Goal: Task Accomplishment & Management: Use online tool/utility

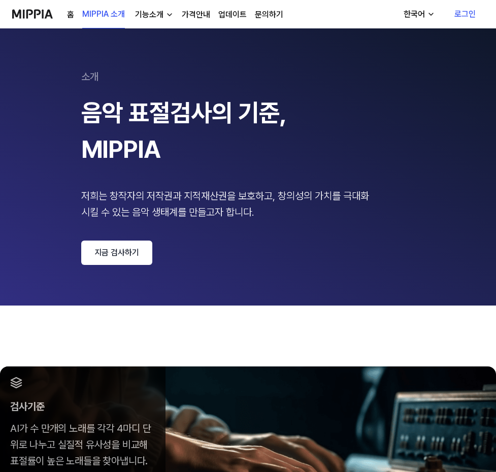
click at [81, 240] on link "지금 검사하기" at bounding box center [116, 252] width 71 height 24
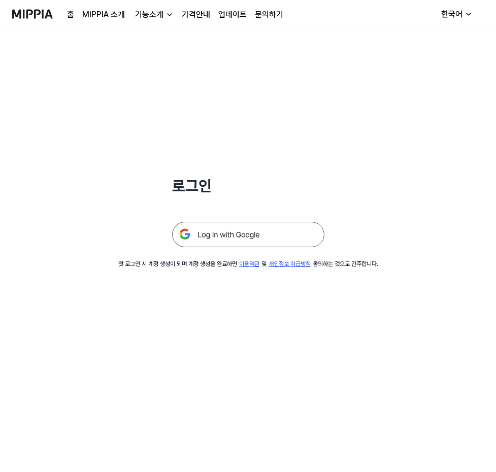
click at [228, 222] on img at bounding box center [248, 234] width 152 height 25
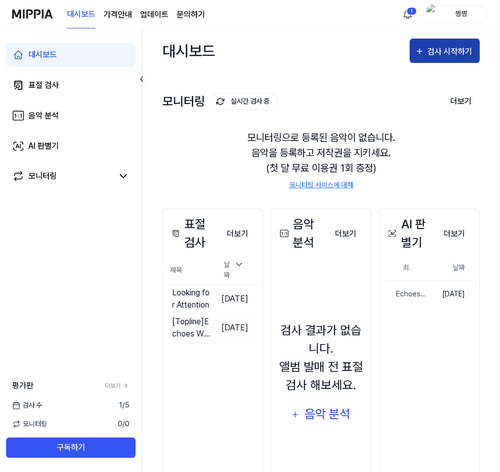
click at [455, 45] on div "검사 시작하기" at bounding box center [450, 51] width 47 height 13
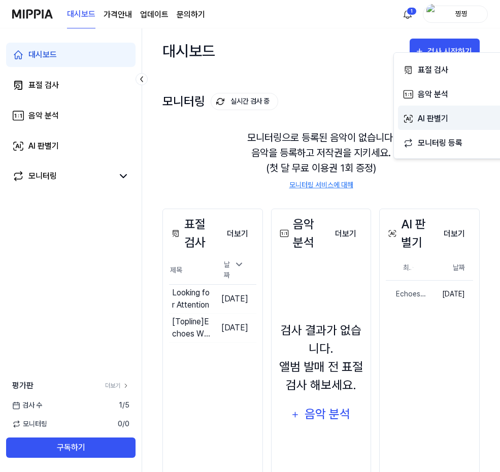
click at [450, 112] on div "AI 판별기" at bounding box center [461, 118] width 88 height 13
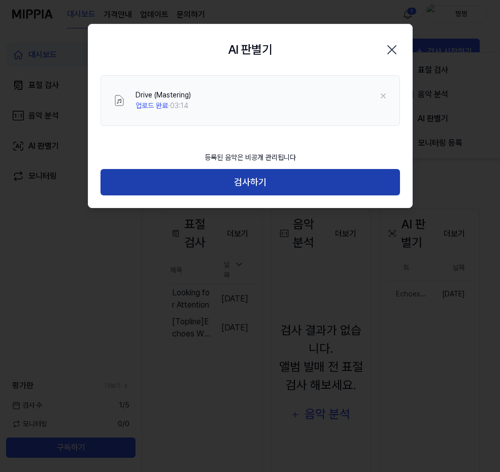
click at [269, 169] on button "검사하기" at bounding box center [249, 182] width 299 height 27
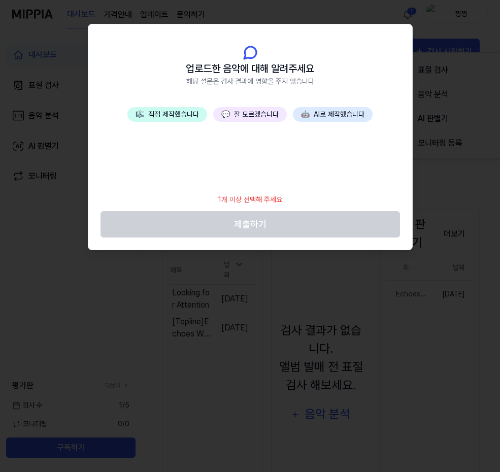
click at [193, 107] on button "🎼 직접 제작했습니다" at bounding box center [167, 114] width 80 height 15
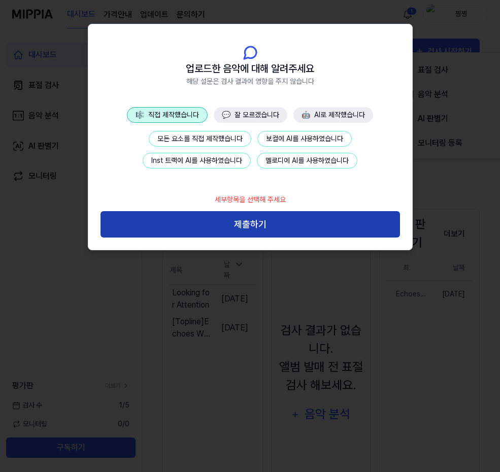
click at [268, 211] on button "제출하기" at bounding box center [249, 224] width 299 height 27
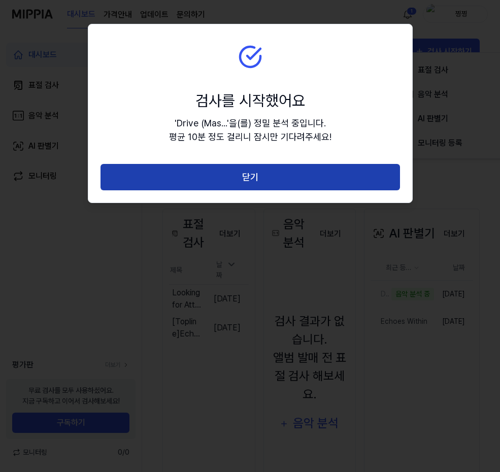
click at [257, 164] on button "닫기" at bounding box center [249, 177] width 299 height 27
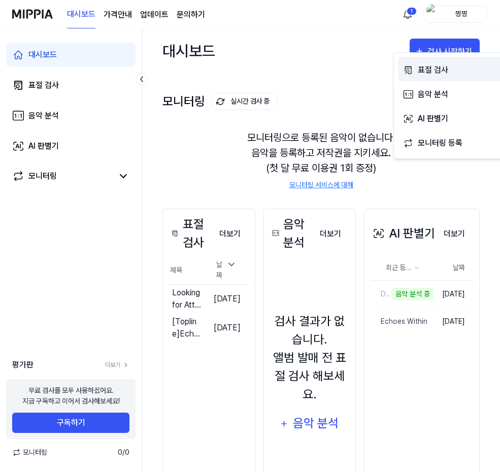
click at [430, 66] on div "표절 검사" at bounding box center [461, 69] width 88 height 13
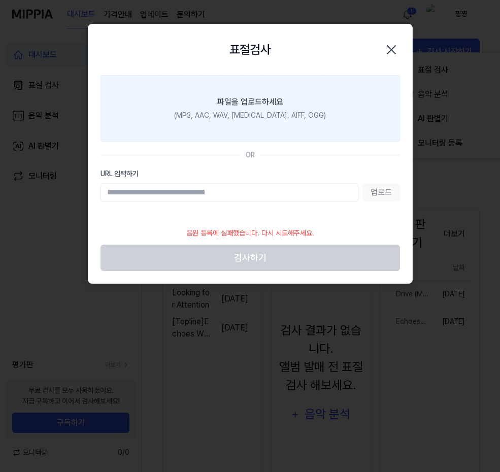
click at [272, 96] on div "파일을 업로드하세요" at bounding box center [250, 102] width 66 height 12
click at [0, 0] on input "파일을 업로드하세요 (MP3, AAC, WAV, [MEDICAL_DATA], AIFF, OGG)" at bounding box center [0, 0] width 0 height 0
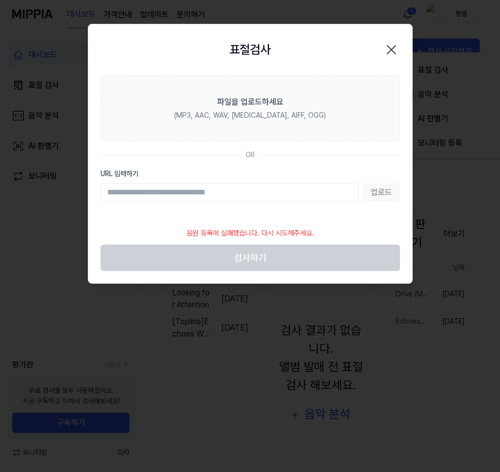
click at [395, 42] on icon "button" at bounding box center [391, 50] width 16 height 16
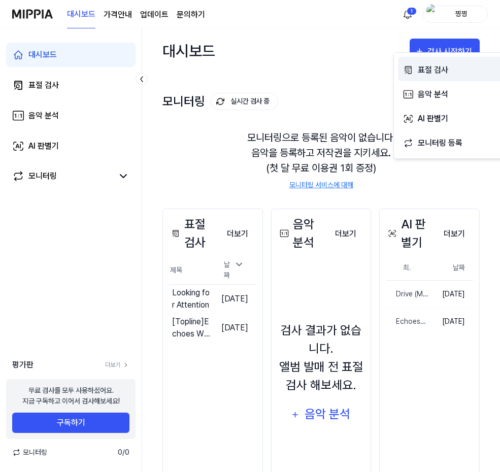
click at [433, 64] on div "표절 검사" at bounding box center [461, 69] width 88 height 13
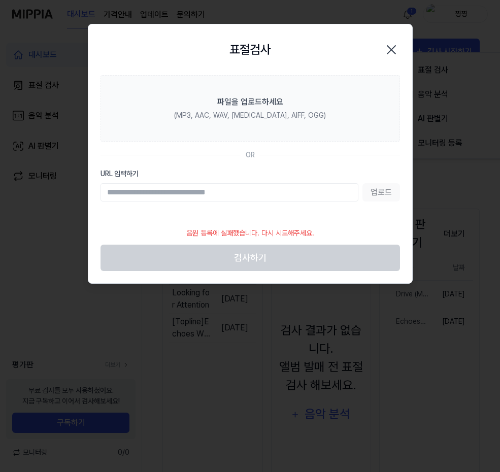
click at [393, 42] on icon "button" at bounding box center [391, 50] width 16 height 16
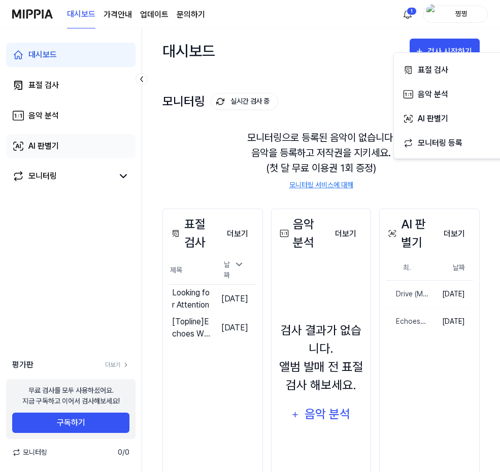
click at [52, 134] on link "AI 판별기" at bounding box center [70, 146] width 129 height 24
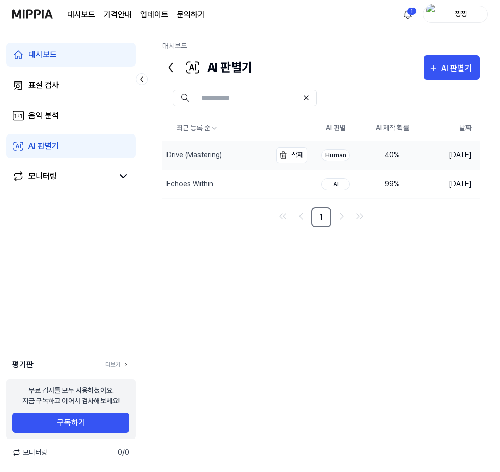
click at [271, 141] on div "Drive (Mastering)" at bounding box center [216, 155] width 109 height 28
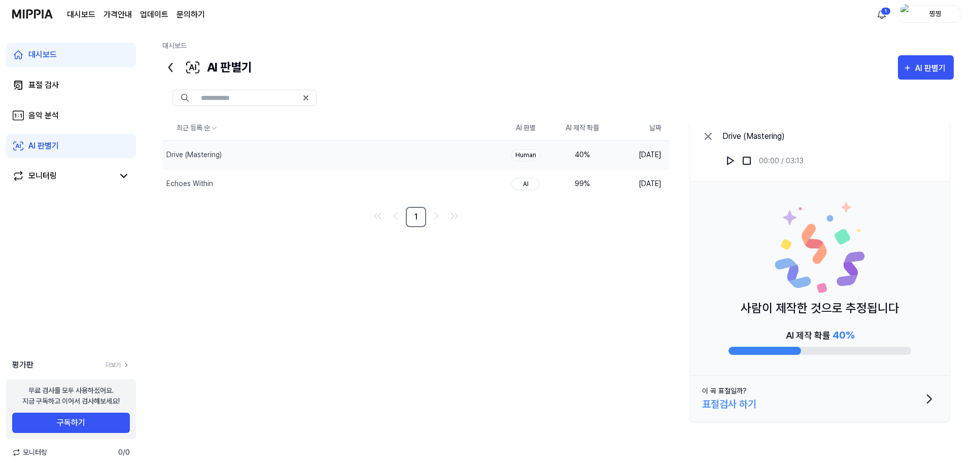
click at [499, 376] on button "이 곡 표절일까? 표절검사 하기" at bounding box center [820, 399] width 260 height 46
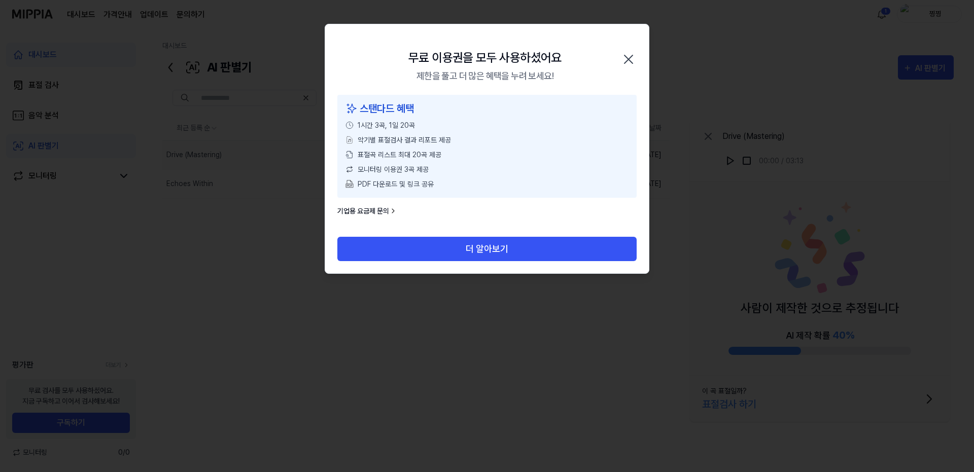
click at [499, 54] on icon "button" at bounding box center [628, 59] width 16 height 16
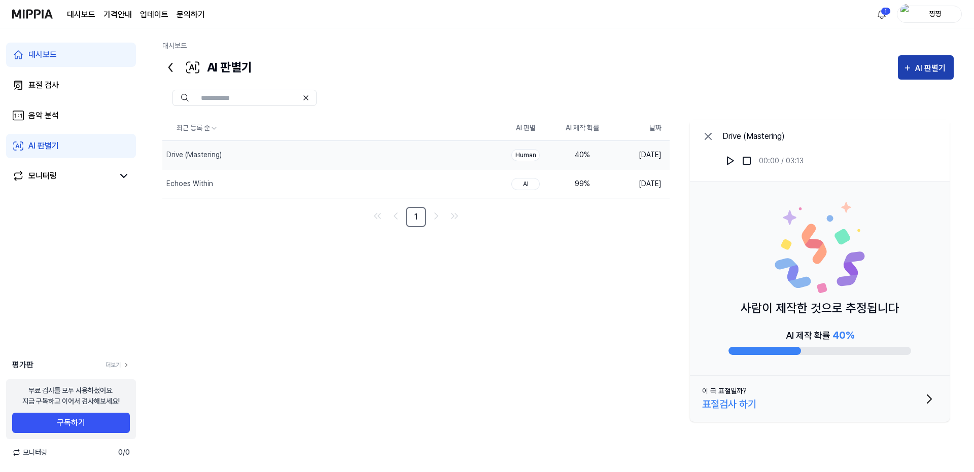
click at [499, 62] on div "AI 판별기" at bounding box center [931, 68] width 33 height 13
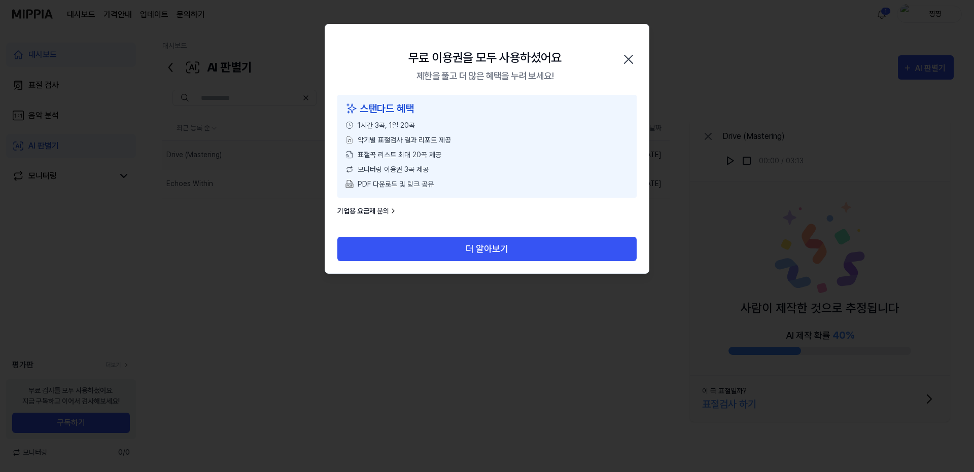
click at [499, 51] on icon "button" at bounding box center [628, 59] width 16 height 16
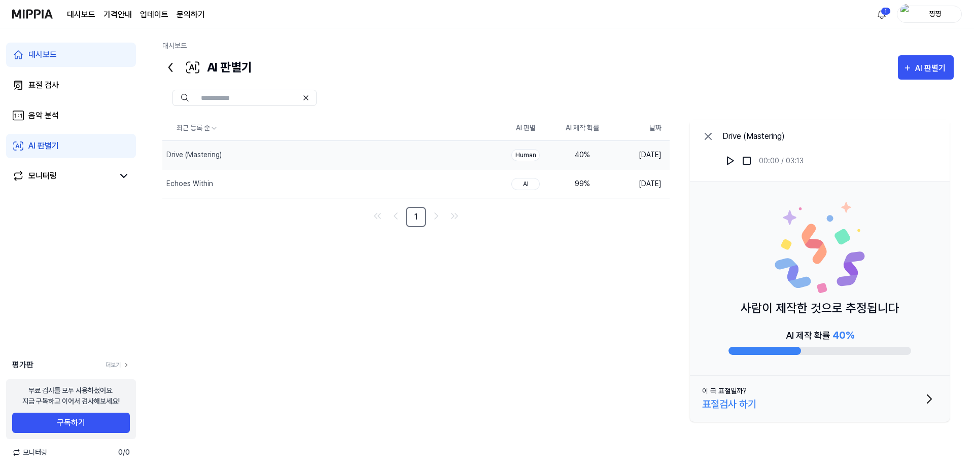
click at [37, 140] on div "AI 판별기" at bounding box center [43, 146] width 30 height 12
click at [45, 43] on link "대시보드" at bounding box center [71, 55] width 130 height 24
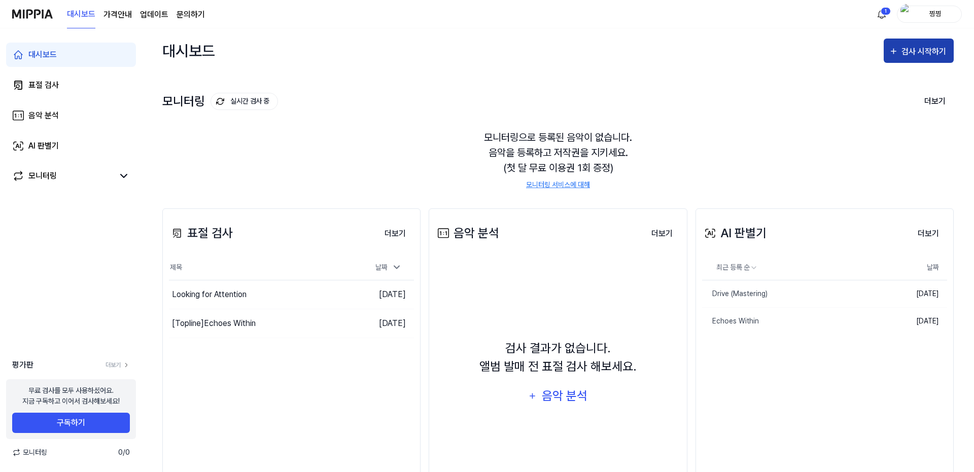
click at [499, 46] on div "검사 시작하기" at bounding box center [924, 51] width 47 height 13
click at [499, 11] on div "찡찡" at bounding box center [935, 13] width 40 height 11
click at [499, 81] on button "로그아웃" at bounding box center [922, 86] width 117 height 11
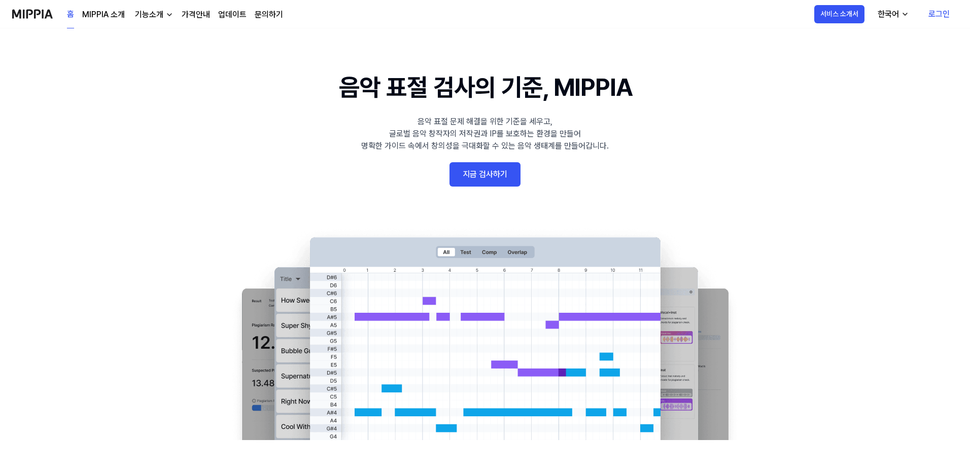
click at [515, 125] on 배너 "음악 표절 검사의 기준, MIPPIA 음악 표절 문제 해결을 위한 기준을 세우고, 글로벌 음악 창작자의 저작권과 IP를 보호하는 환경을 만들어…" at bounding box center [485, 254] width 730 height 371
click at [492, 162] on link "지금 검사하기" at bounding box center [484, 174] width 71 height 24
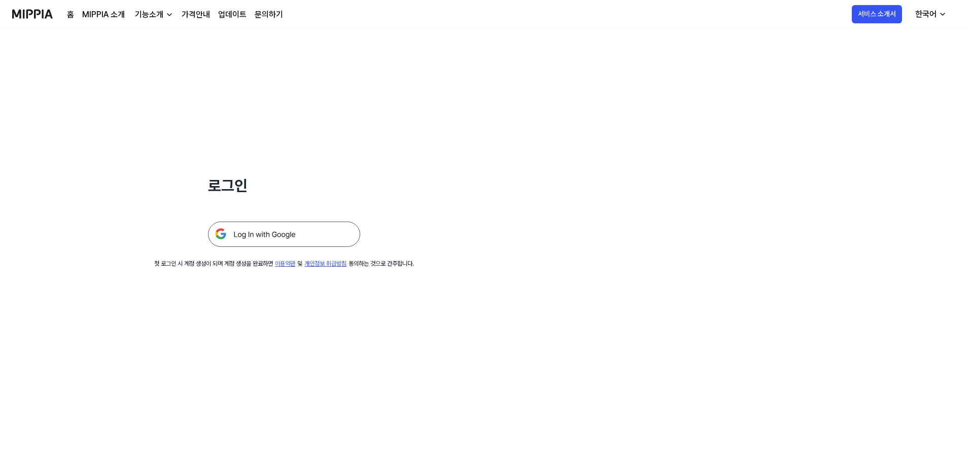
click at [213, 222] on img at bounding box center [284, 234] width 152 height 25
